Goal: Find specific page/section: Find specific page/section

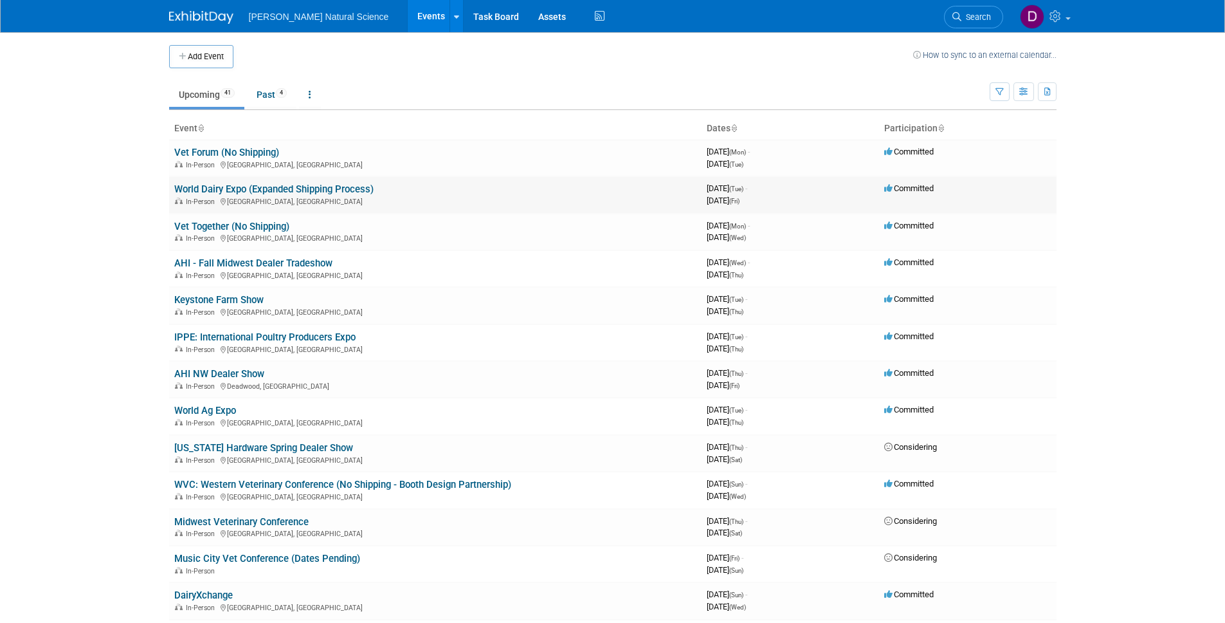
click at [286, 190] on link "World Dairy Expo (Expanded Shipping Process)" at bounding box center [273, 189] width 199 height 12
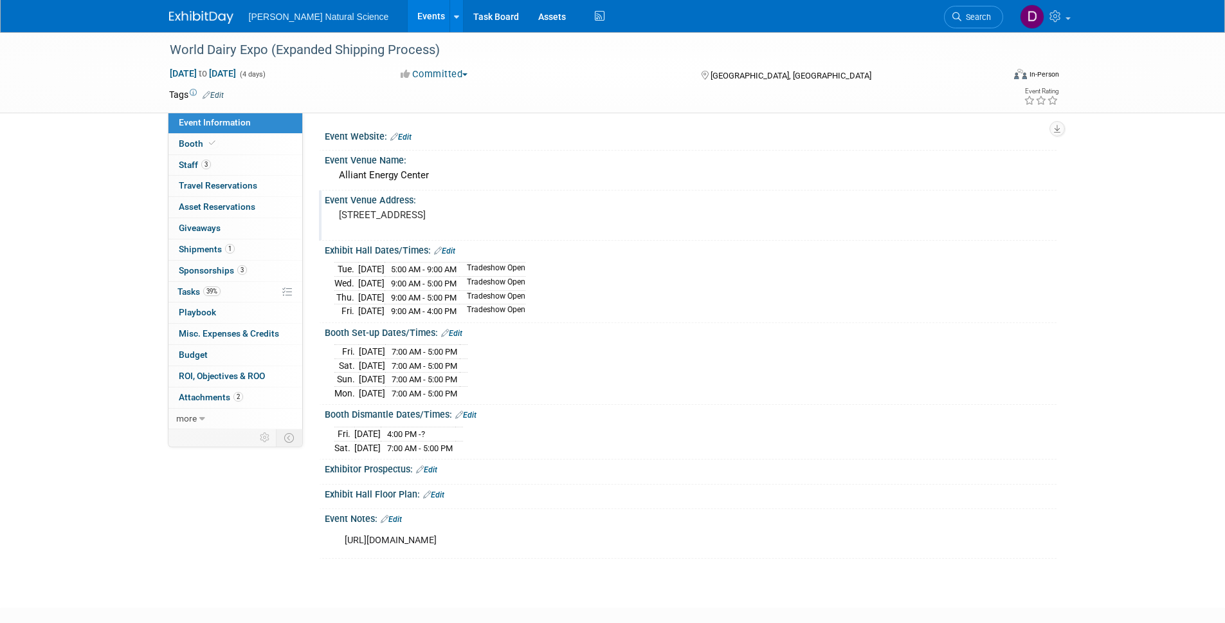
click at [506, 217] on pre "1919 Alliant Energy Center Way, Madison, WI 53713" at bounding box center [477, 215] width 277 height 12
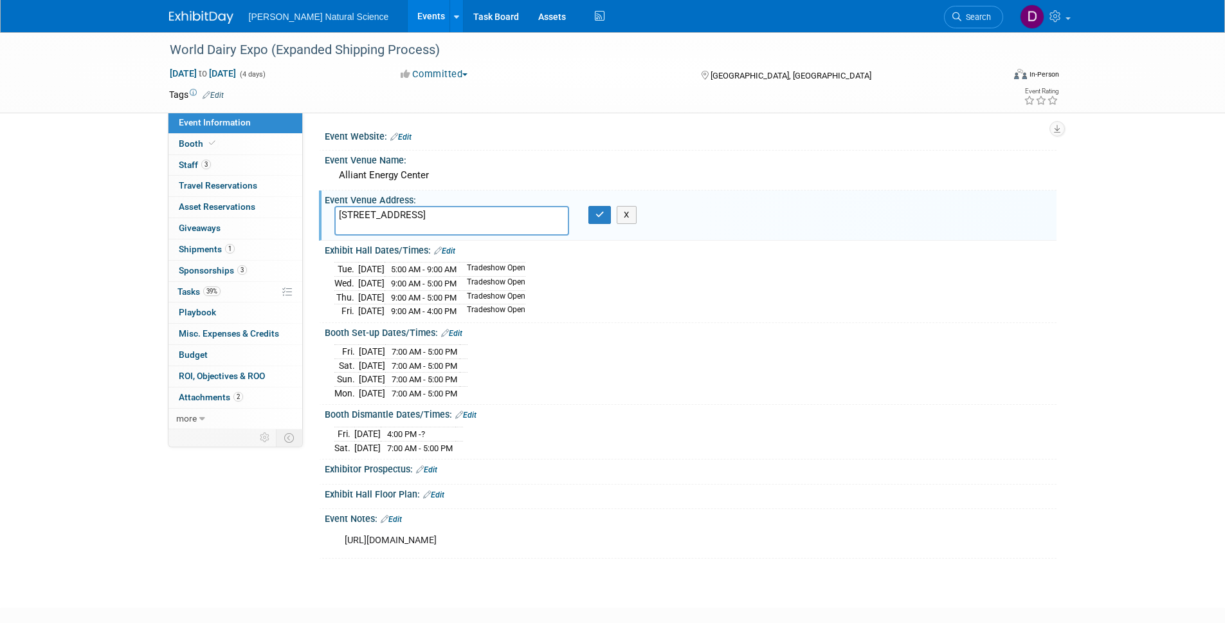
click at [506, 217] on textarea "1919 Alliant Energy Center Way, Madison, WI 53713" at bounding box center [451, 221] width 235 height 30
